Goal: Find specific page/section: Find specific page/section

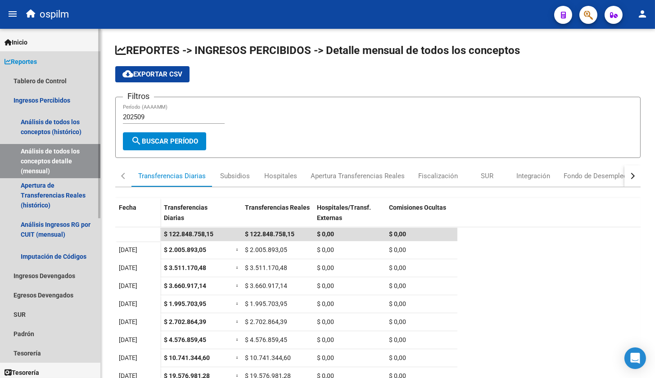
click at [39, 68] on link "Reportes" at bounding box center [50, 61] width 100 height 19
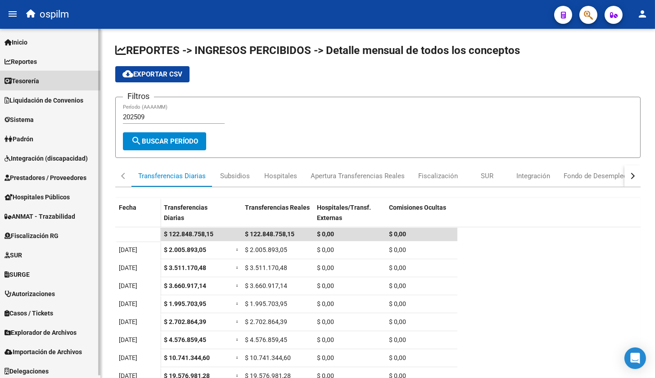
click at [39, 80] on span "Tesorería" at bounding box center [22, 81] width 35 height 10
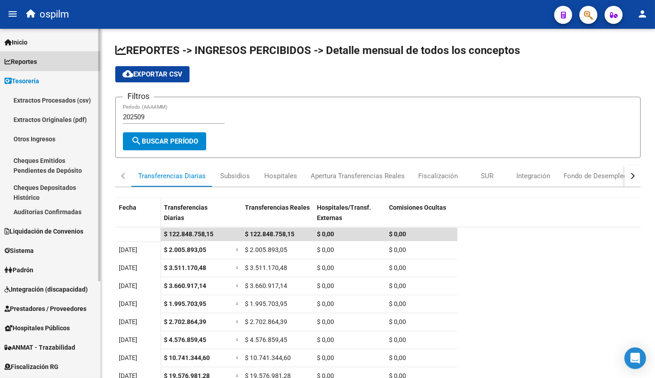
click at [37, 64] on span "Reportes" at bounding box center [21, 62] width 32 height 10
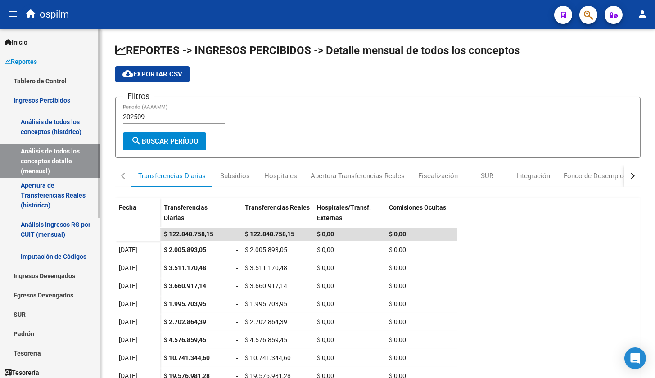
click at [40, 78] on link "Tablero de Control" at bounding box center [50, 80] width 100 height 19
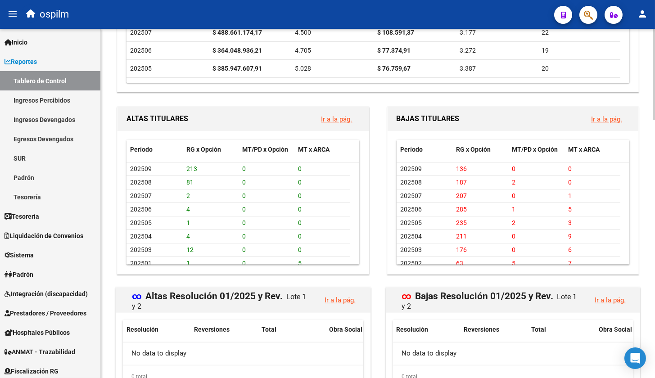
scroll to position [816, 0]
click at [47, 121] on link "Ingresos Devengados" at bounding box center [50, 119] width 100 height 19
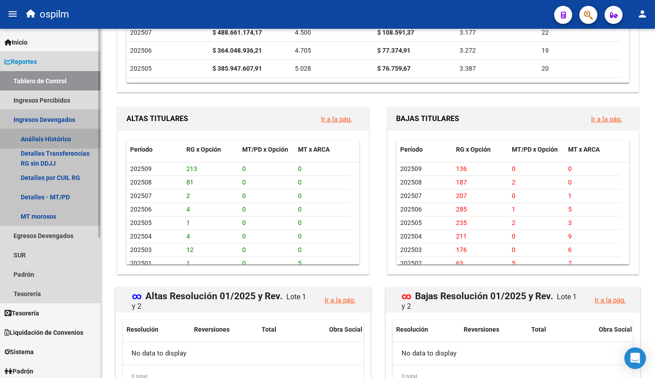
click at [45, 138] on link "Análisis Histórico" at bounding box center [50, 138] width 100 height 19
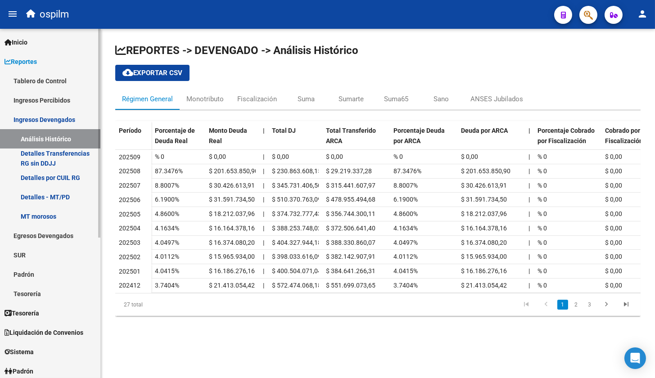
click at [51, 100] on link "Ingresos Percibidos" at bounding box center [50, 99] width 100 height 19
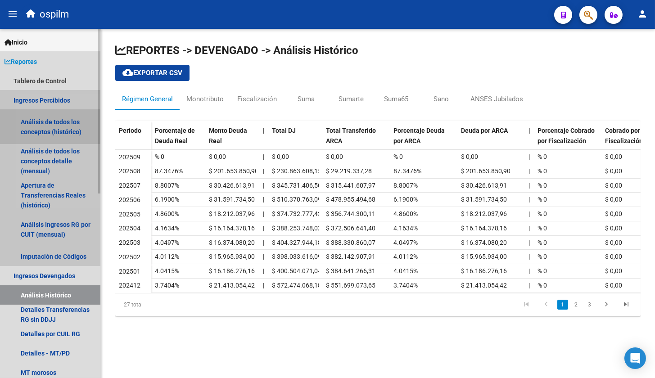
click at [50, 127] on link "Análisis de todos los conceptos (histórico)" at bounding box center [50, 127] width 100 height 34
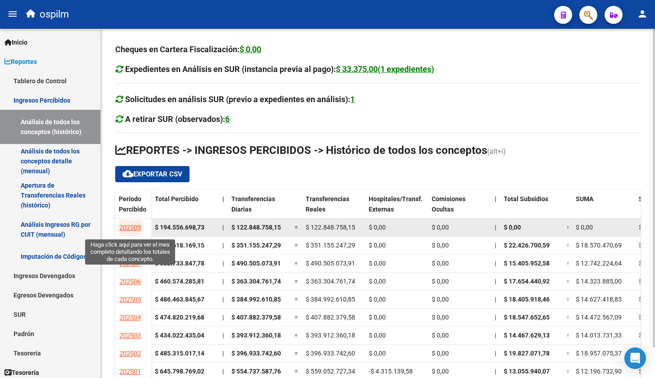
click at [134, 227] on span "202509" at bounding box center [130, 228] width 22 height 8
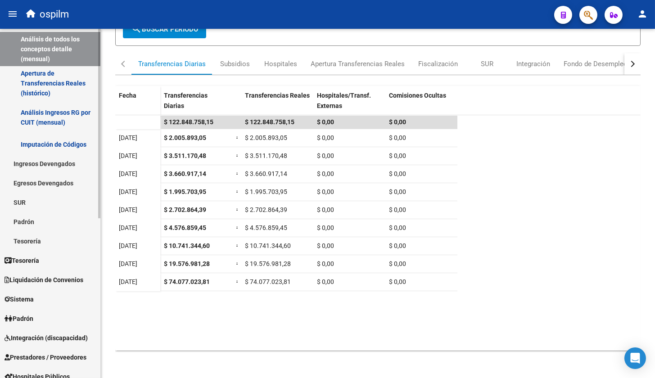
scroll to position [294, 0]
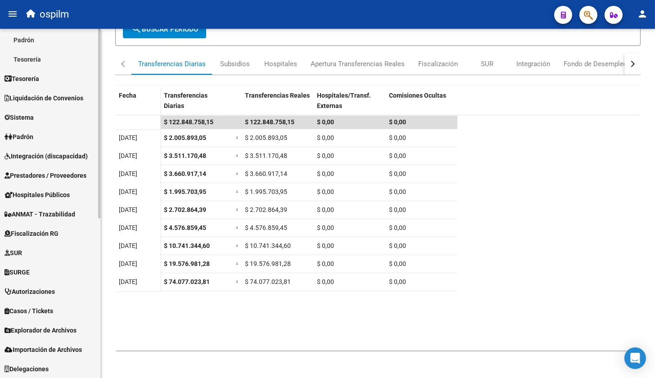
click at [45, 333] on span "Explorador de Archivos" at bounding box center [41, 330] width 72 height 10
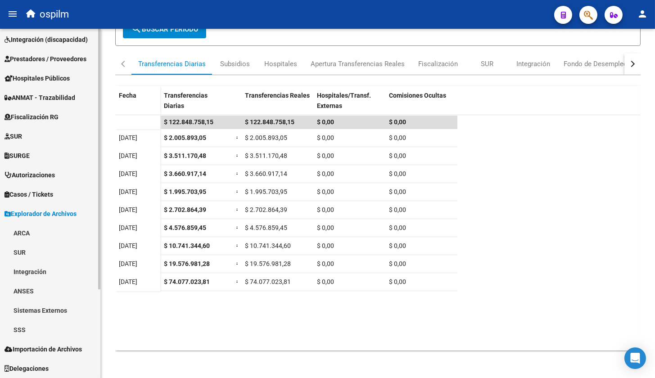
scroll to position [118, 0]
click at [39, 325] on link "SSS" at bounding box center [50, 329] width 100 height 19
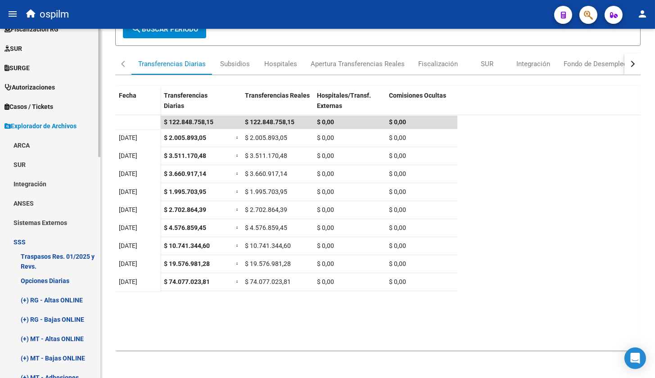
scroll to position [287, 0]
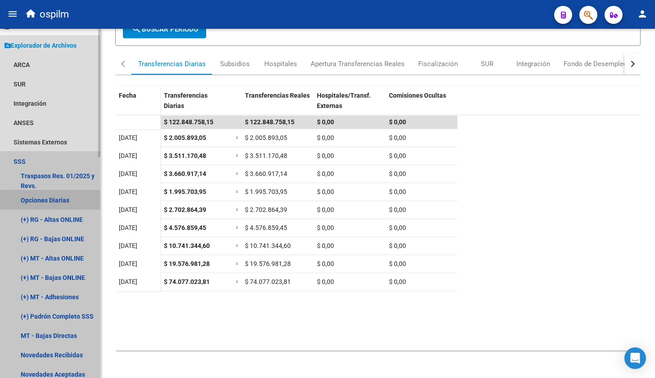
click at [45, 202] on link "Opciones Diarias" at bounding box center [50, 199] width 100 height 19
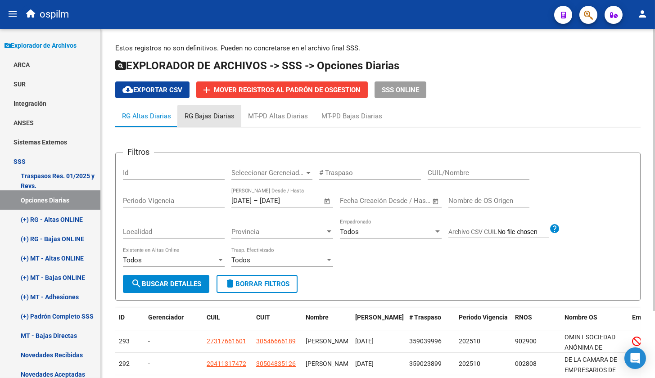
click at [213, 120] on div "RG Bajas Diarias" at bounding box center [210, 116] width 50 height 10
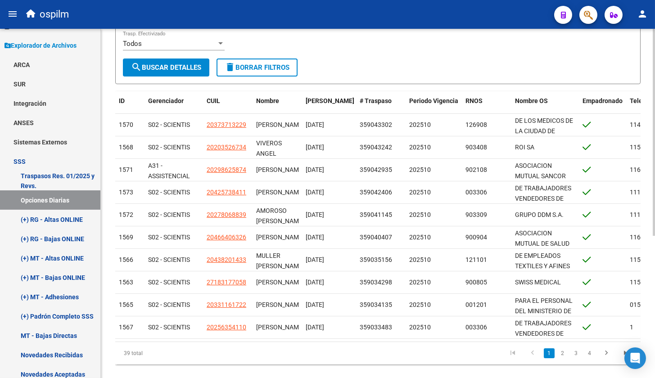
scroll to position [225, 0]
